Goal: Check status

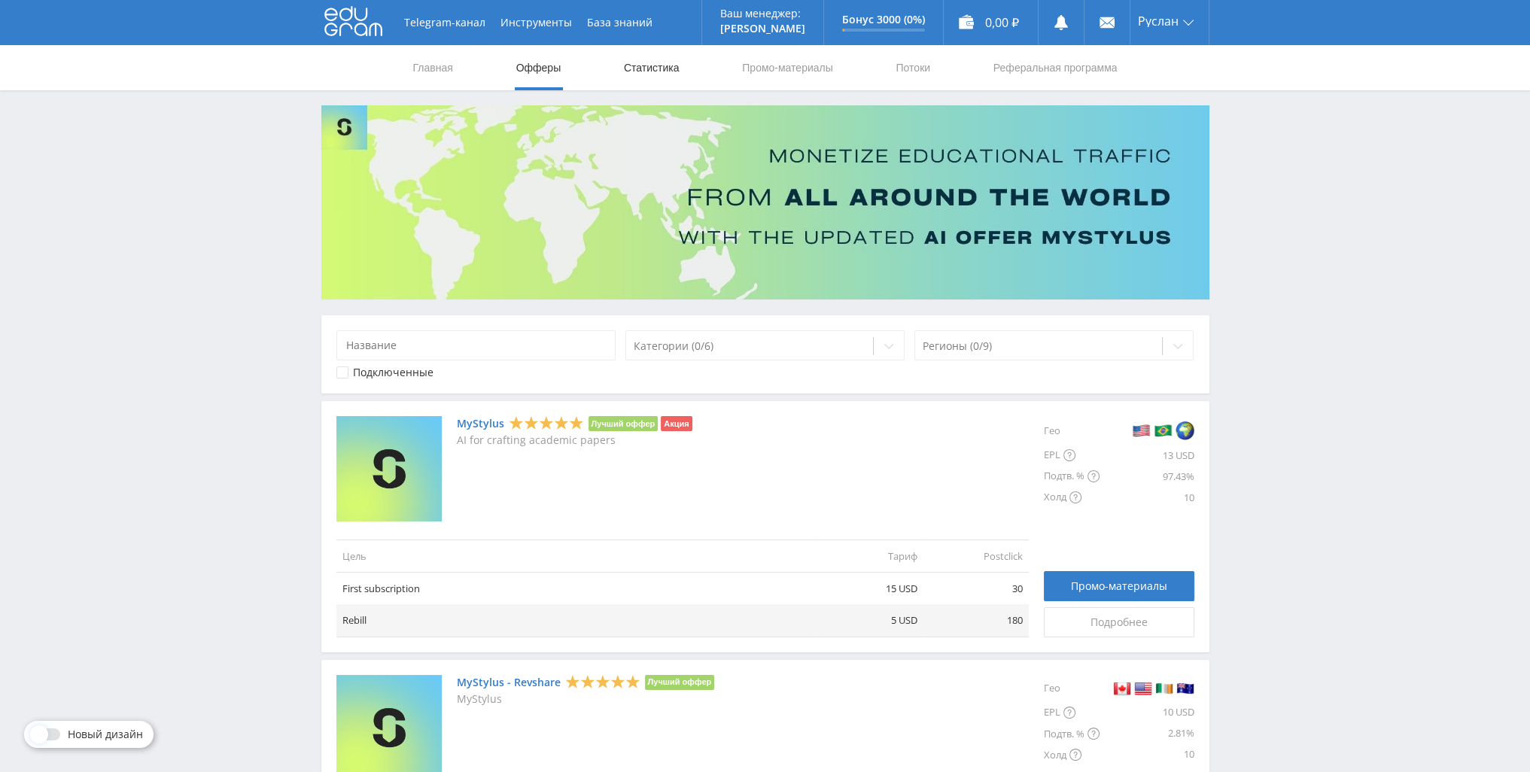
click at [668, 64] on link "Статистика" at bounding box center [651, 67] width 59 height 45
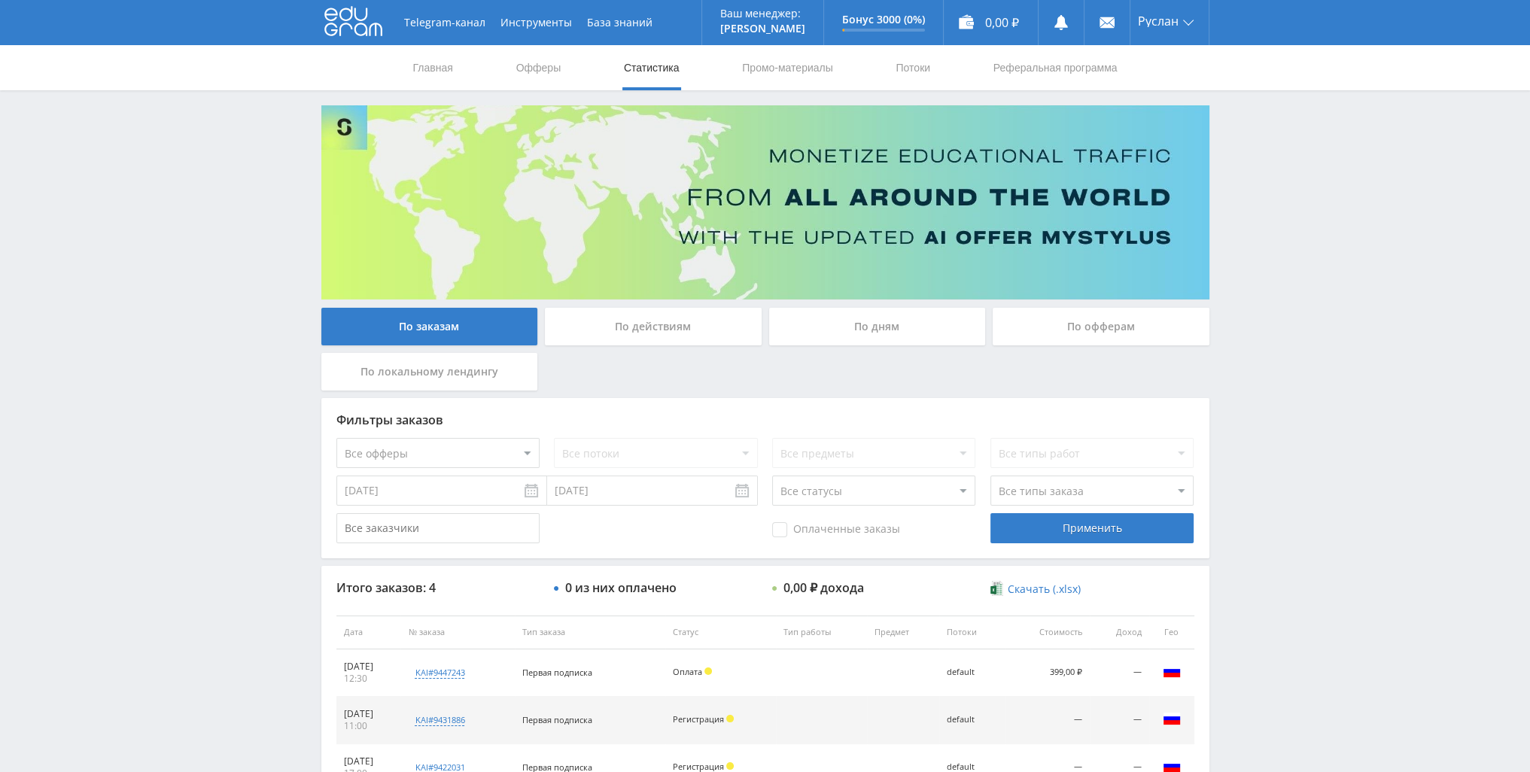
click at [721, 326] on div "По действиям" at bounding box center [653, 327] width 217 height 38
click at [0, 0] on input "По действиям" at bounding box center [0, 0] width 0 height 0
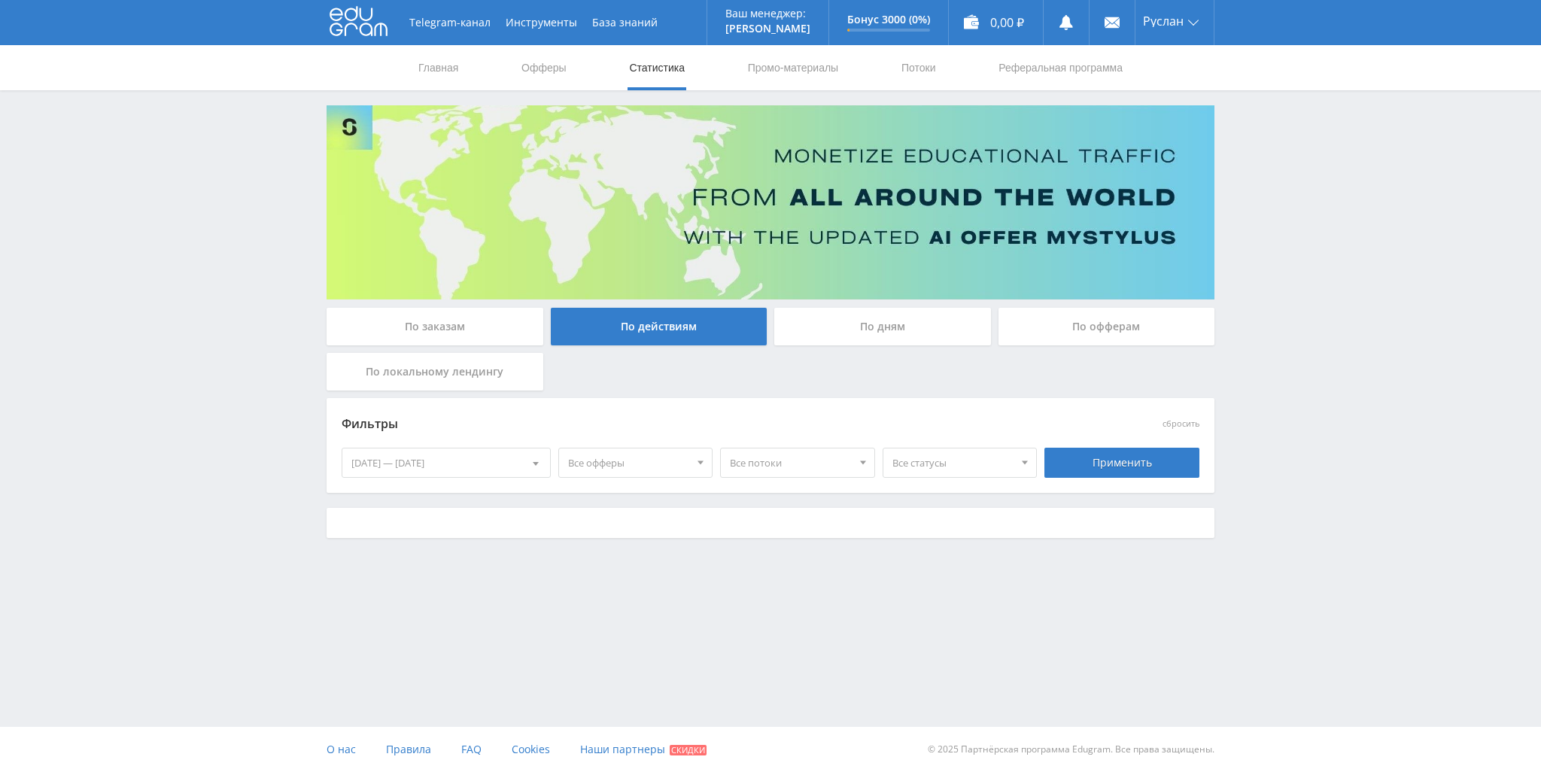
click at [810, 321] on div "По дням" at bounding box center [882, 327] width 217 height 38
click at [0, 0] on input "По дням" at bounding box center [0, 0] width 0 height 0
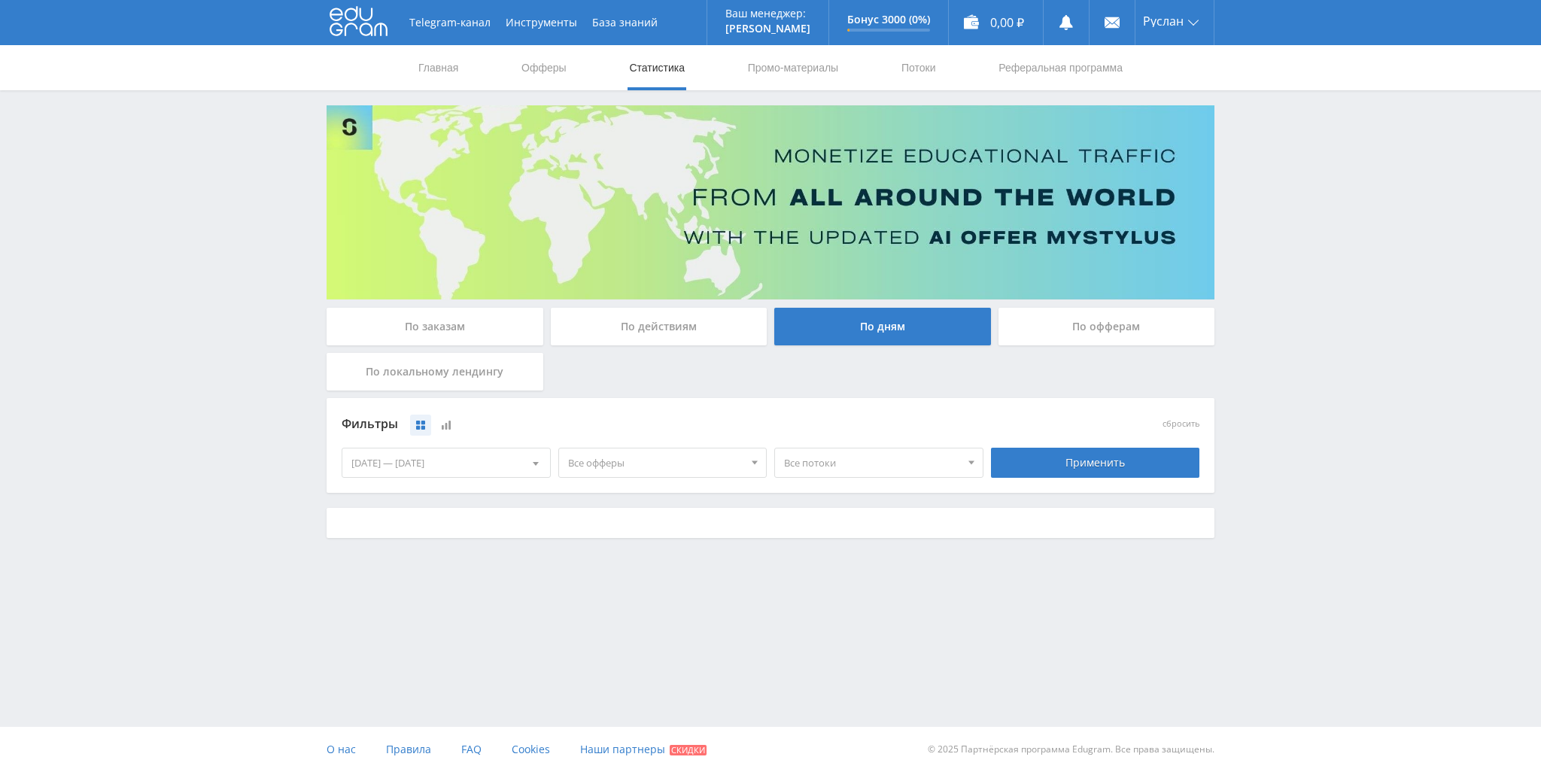
click at [746, 323] on div "По действиям" at bounding box center [659, 327] width 217 height 38
click at [0, 0] on input "По действиям" at bounding box center [0, 0] width 0 height 0
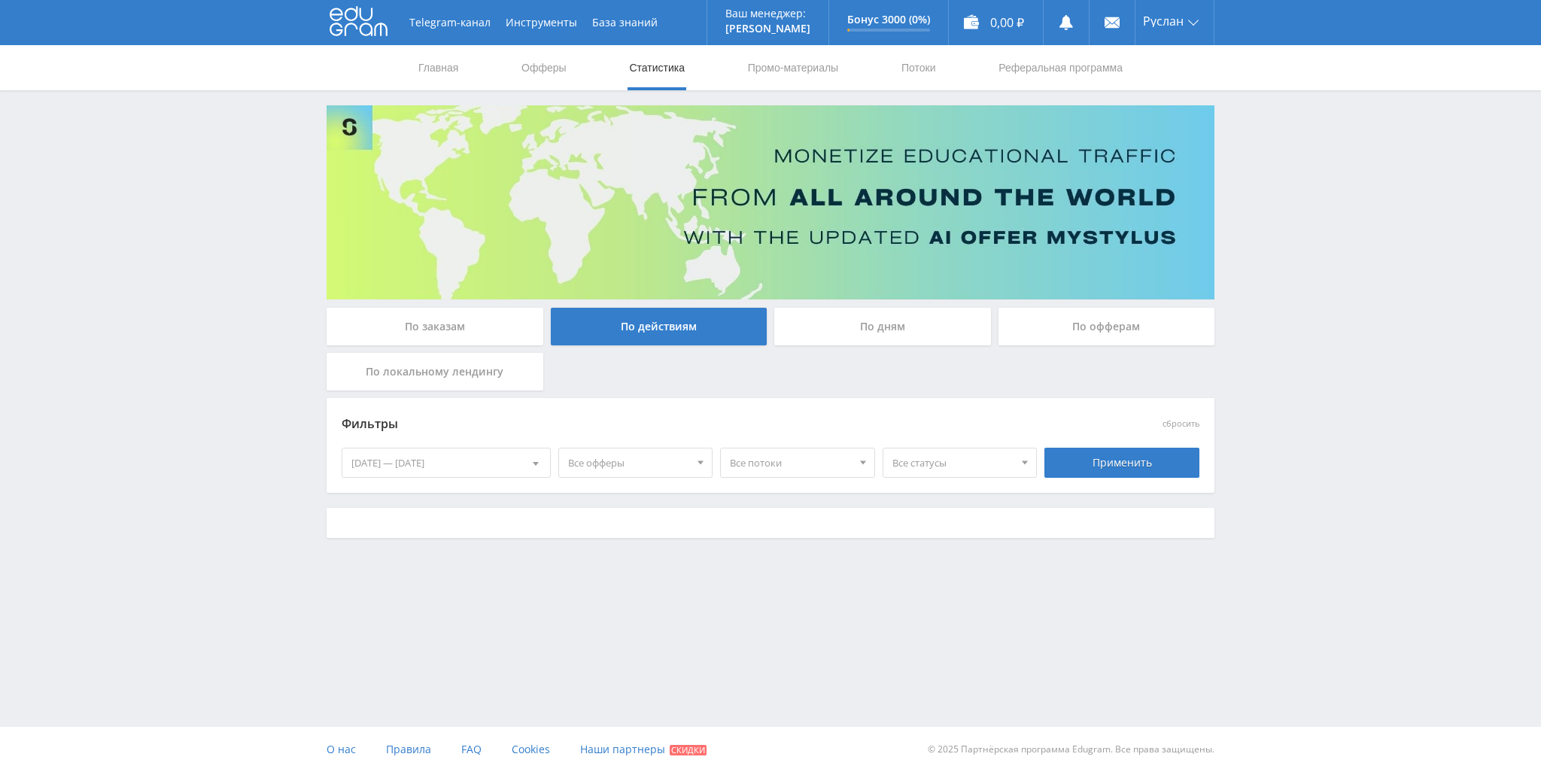
click at [829, 330] on div "По дням" at bounding box center [882, 327] width 217 height 38
click at [0, 0] on input "По дням" at bounding box center [0, 0] width 0 height 0
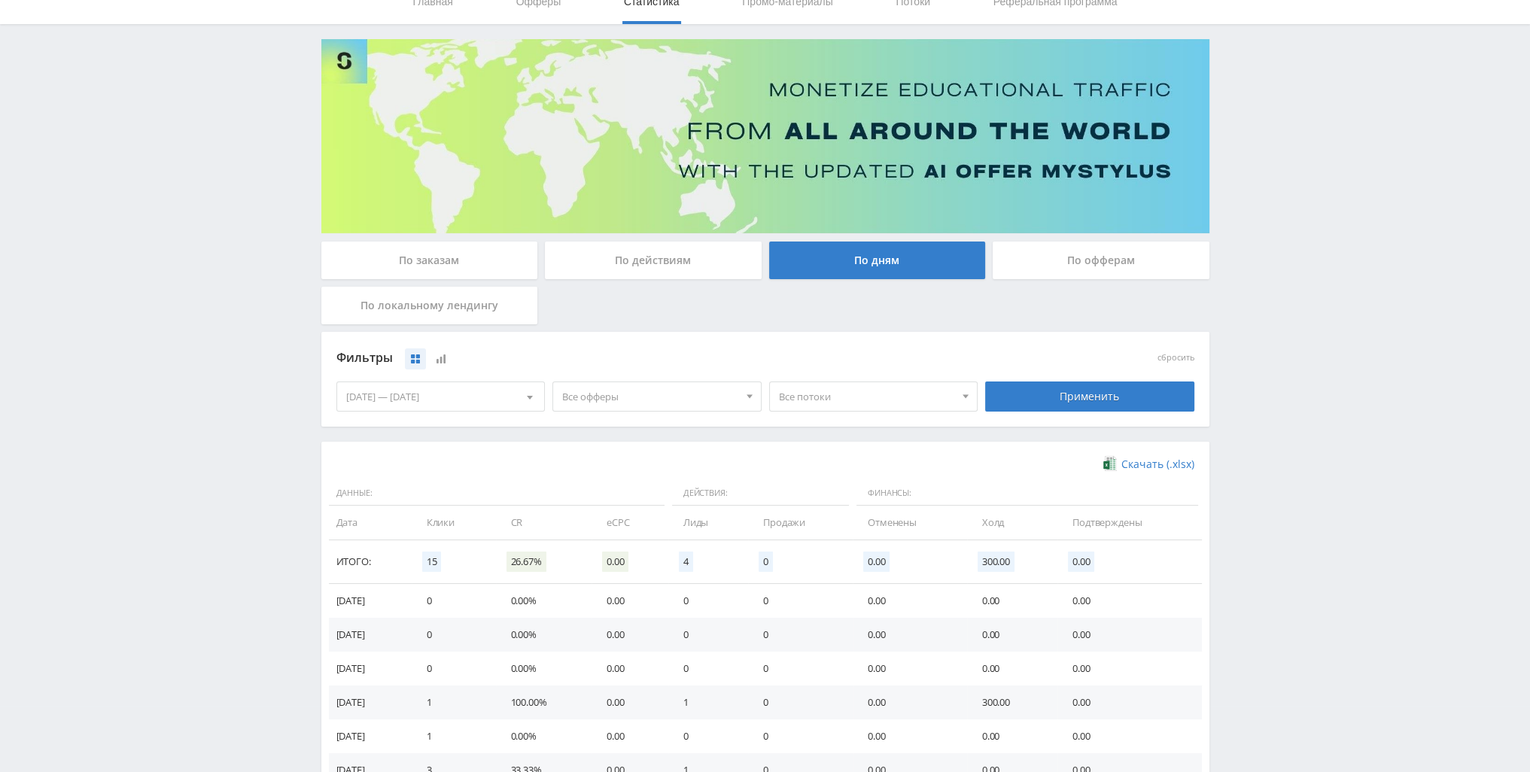
scroll to position [75, 0]
